Goal: Information Seeking & Learning: Check status

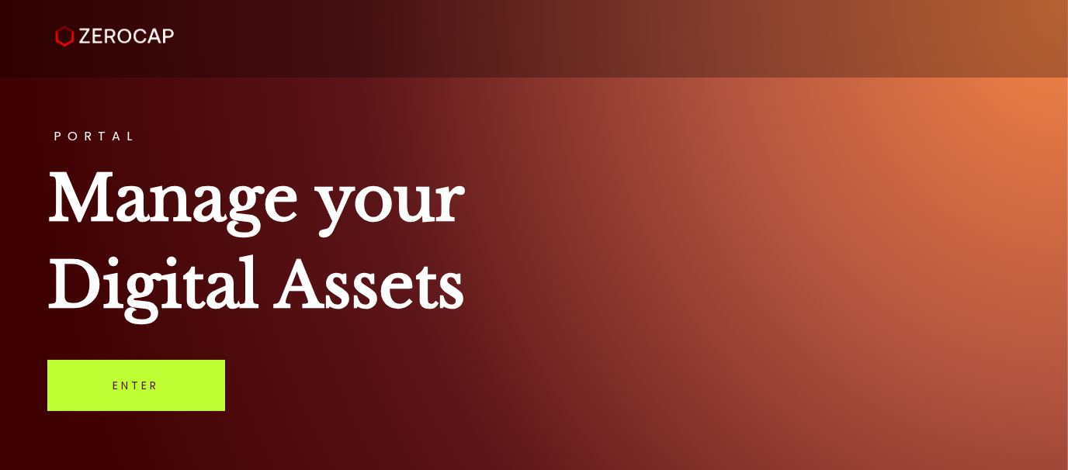
click at [123, 390] on link "Enter" at bounding box center [136, 385] width 178 height 51
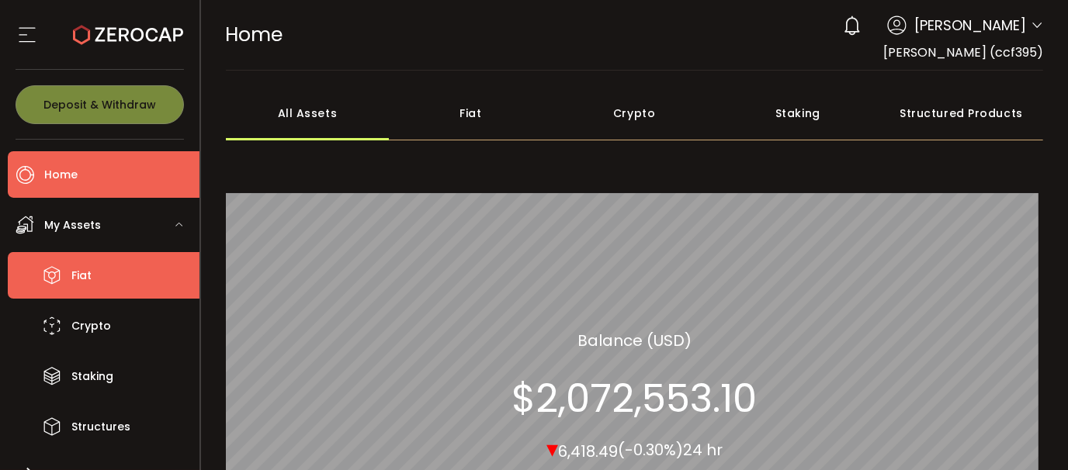
click at [123, 272] on li "Fiat" at bounding box center [104, 275] width 192 height 47
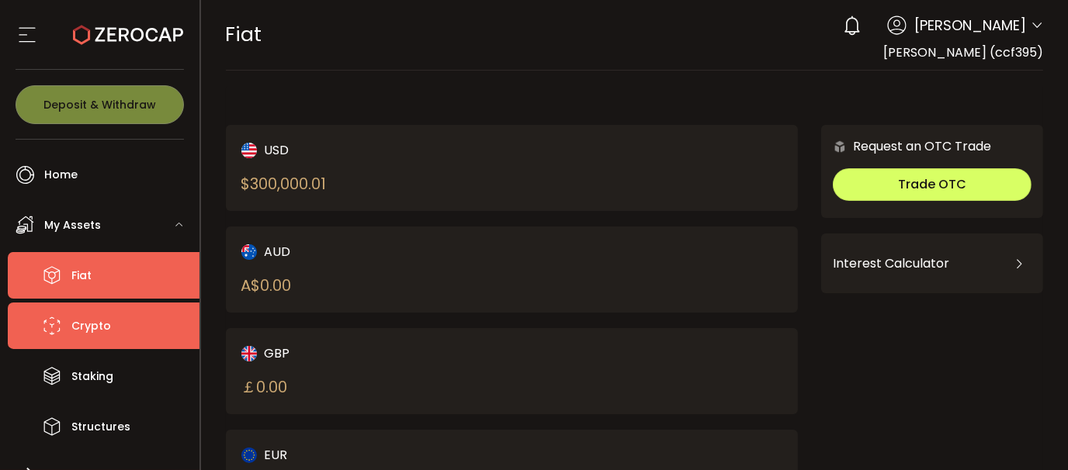
click at [140, 330] on li "Crypto" at bounding box center [104, 326] width 192 height 47
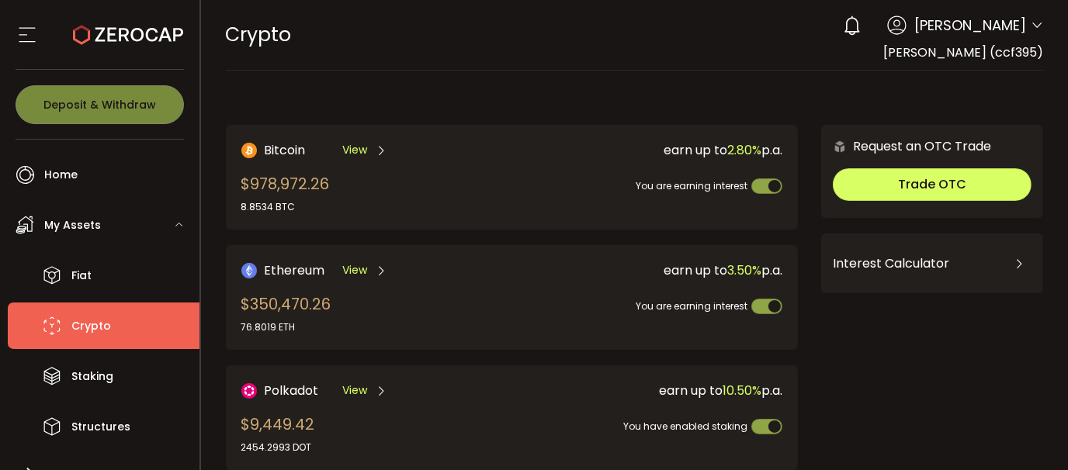
click at [364, 149] on span "View" at bounding box center [354, 150] width 25 height 16
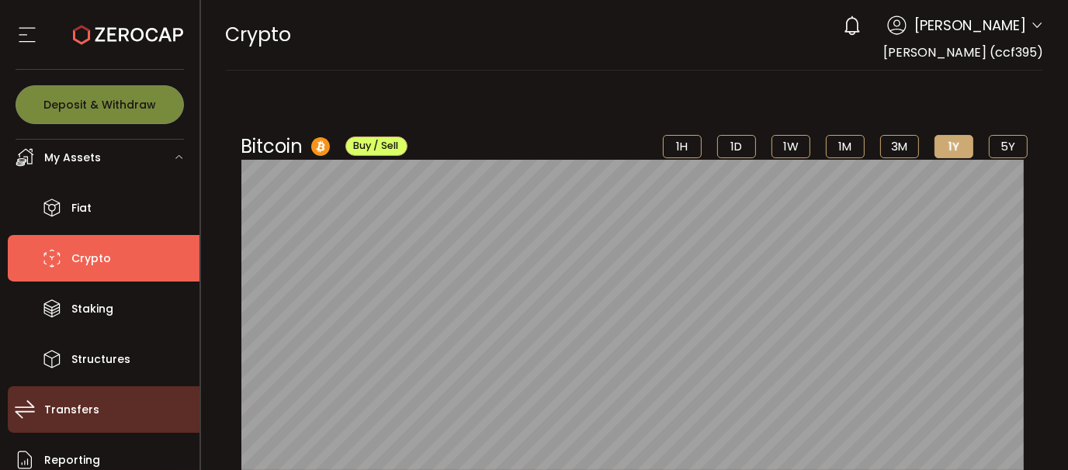
scroll to position [226, 0]
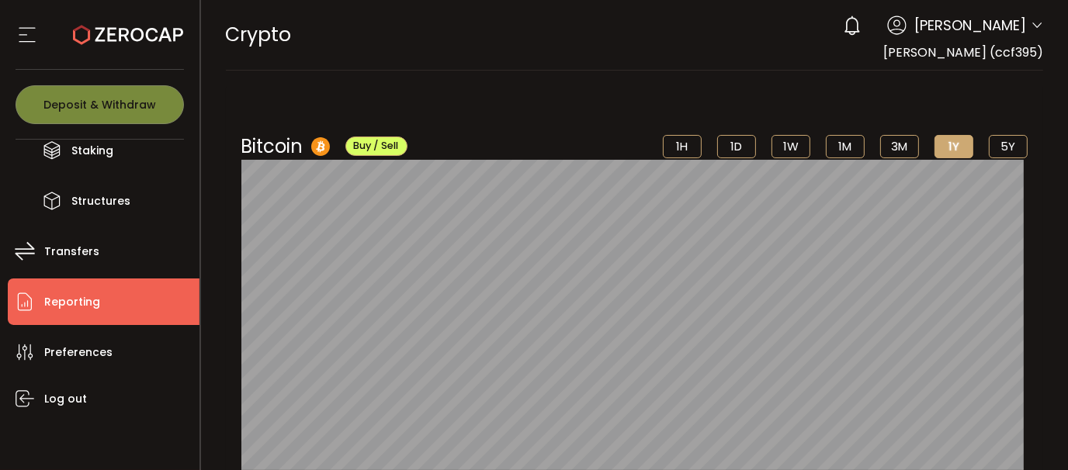
click at [98, 303] on li "Reporting" at bounding box center [104, 302] width 192 height 47
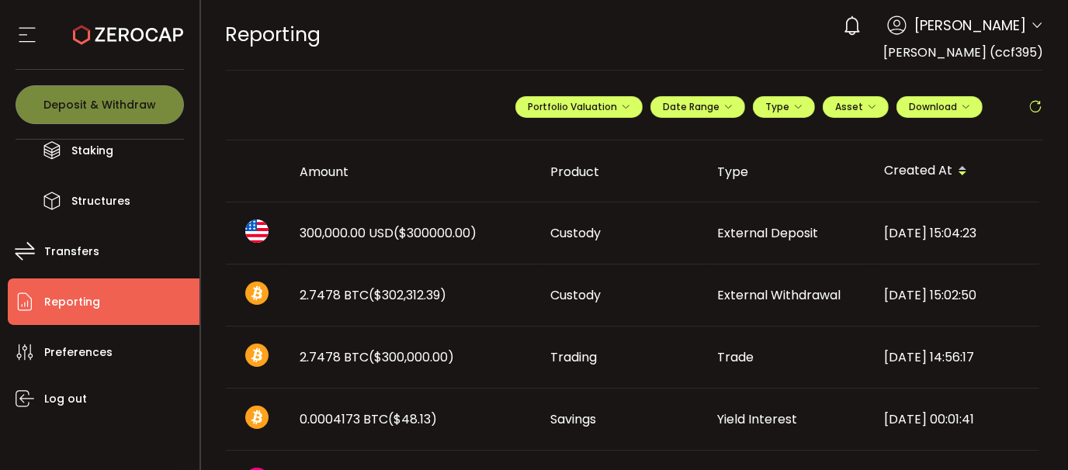
click at [574, 296] on span "Custody" at bounding box center [576, 295] width 50 height 18
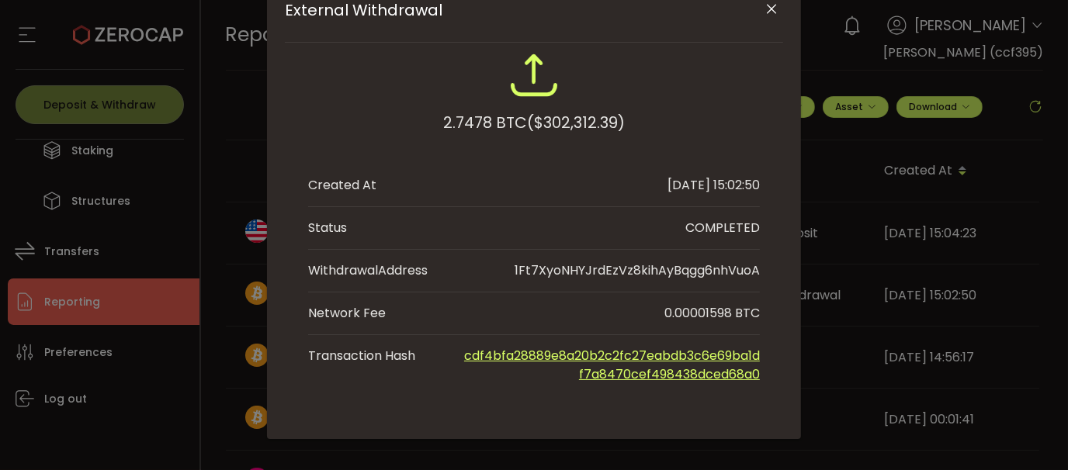
scroll to position [96, 0]
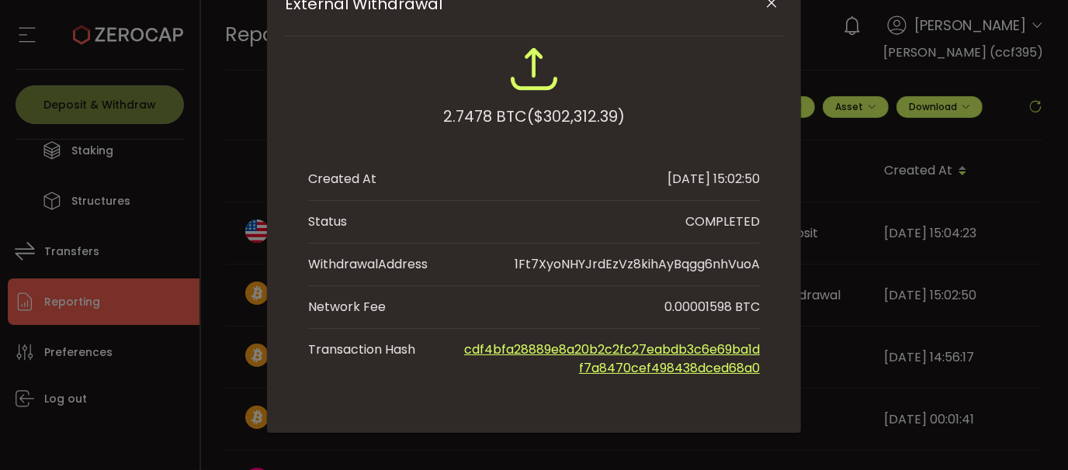
click at [768, 3] on icon "Close" at bounding box center [773, 3] width 16 height 16
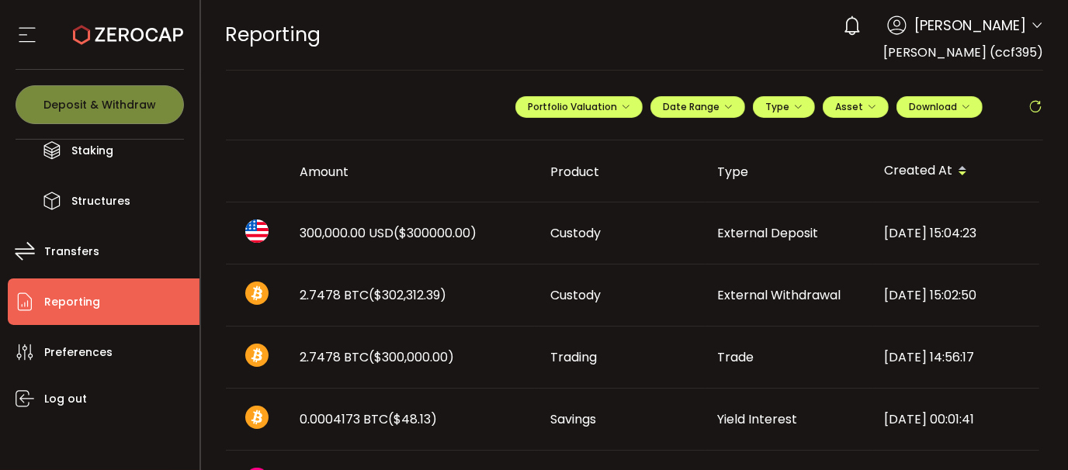
click at [439, 234] on span "($300000.00)" at bounding box center [435, 233] width 83 height 18
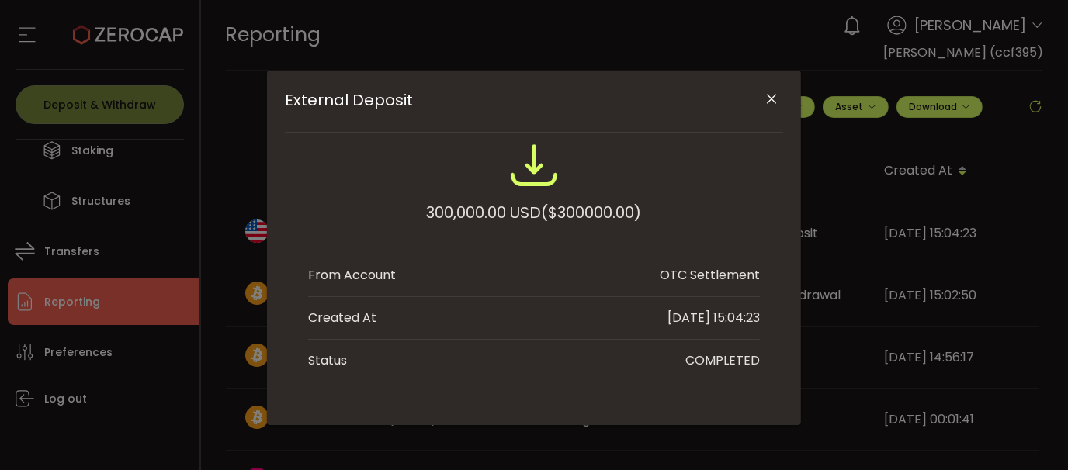
click at [772, 95] on icon "Close" at bounding box center [773, 100] width 16 height 16
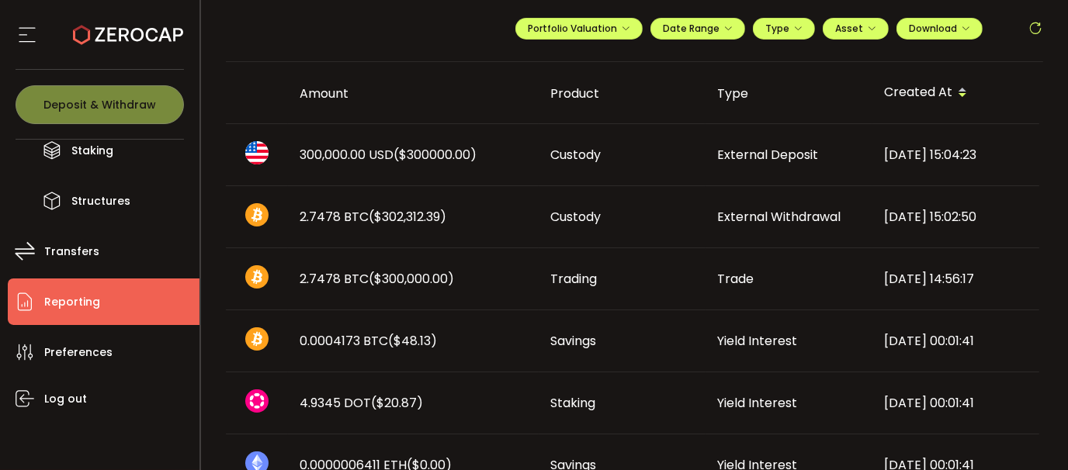
scroll to position [154, 0]
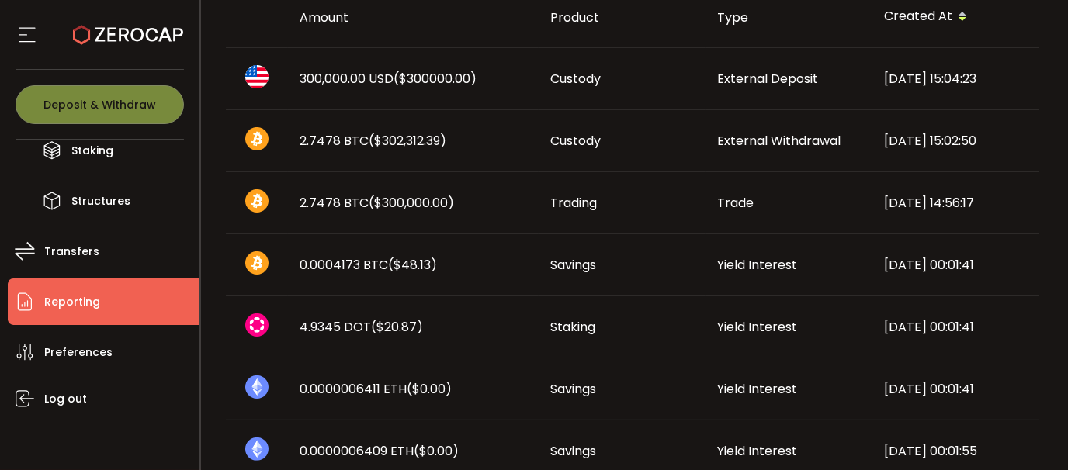
click at [418, 200] on span "($300,000.00)" at bounding box center [411, 203] width 85 height 18
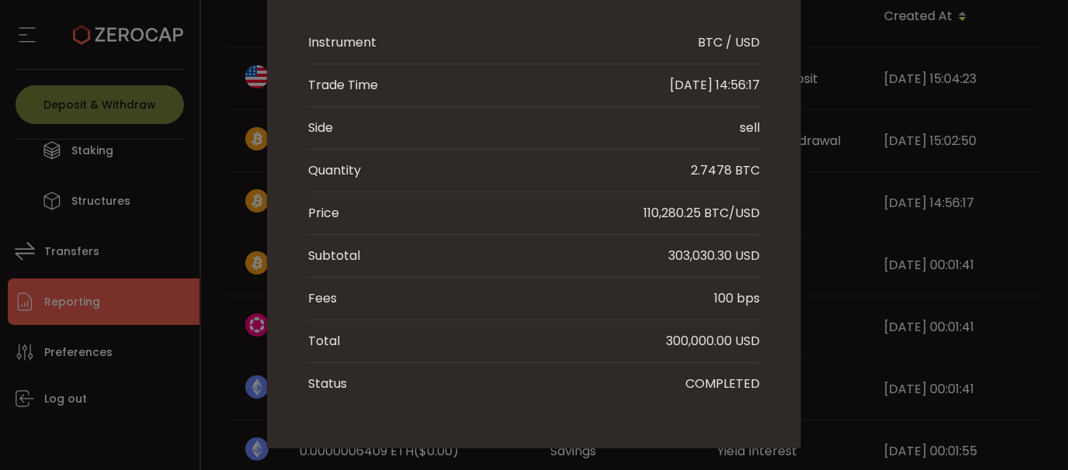
scroll to position [0, 0]
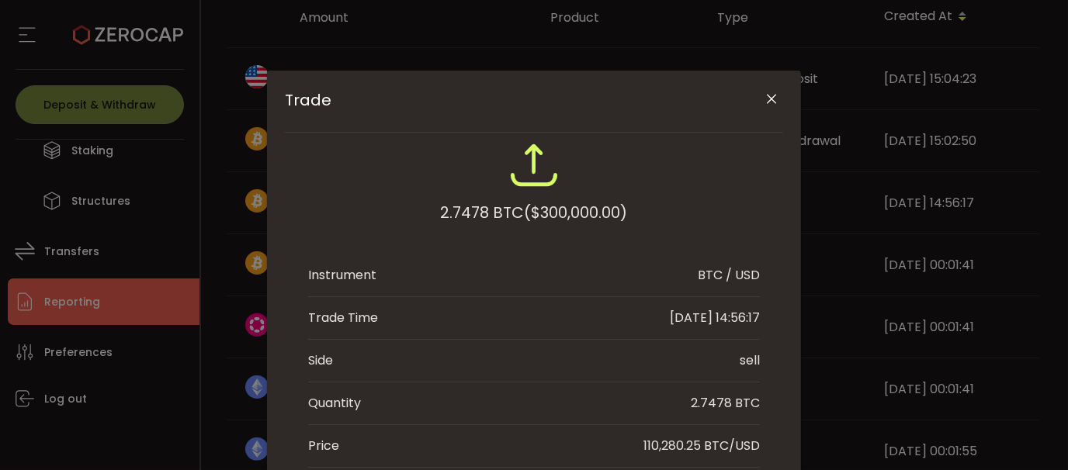
click at [775, 102] on icon "Close" at bounding box center [773, 100] width 16 height 16
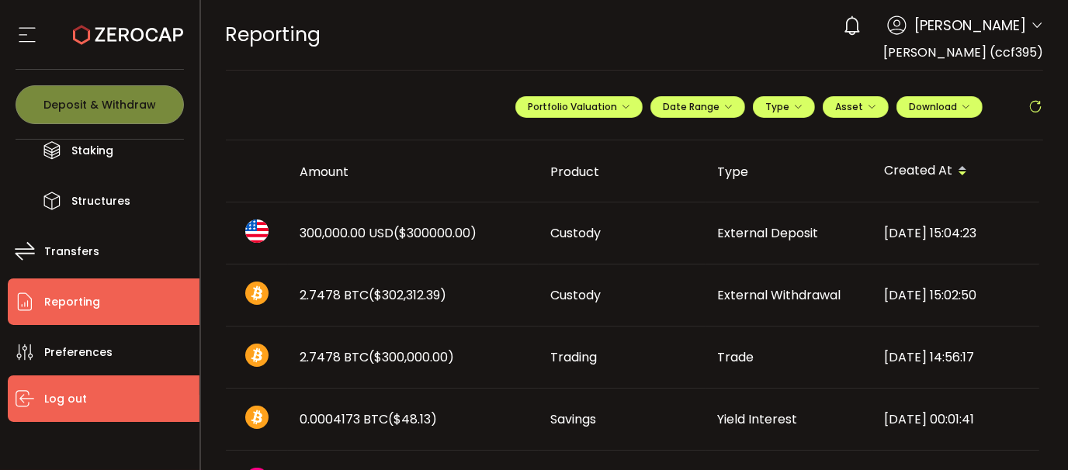
click at [73, 389] on span "Log out" at bounding box center [65, 399] width 43 height 23
